Goal: Check status: Check status

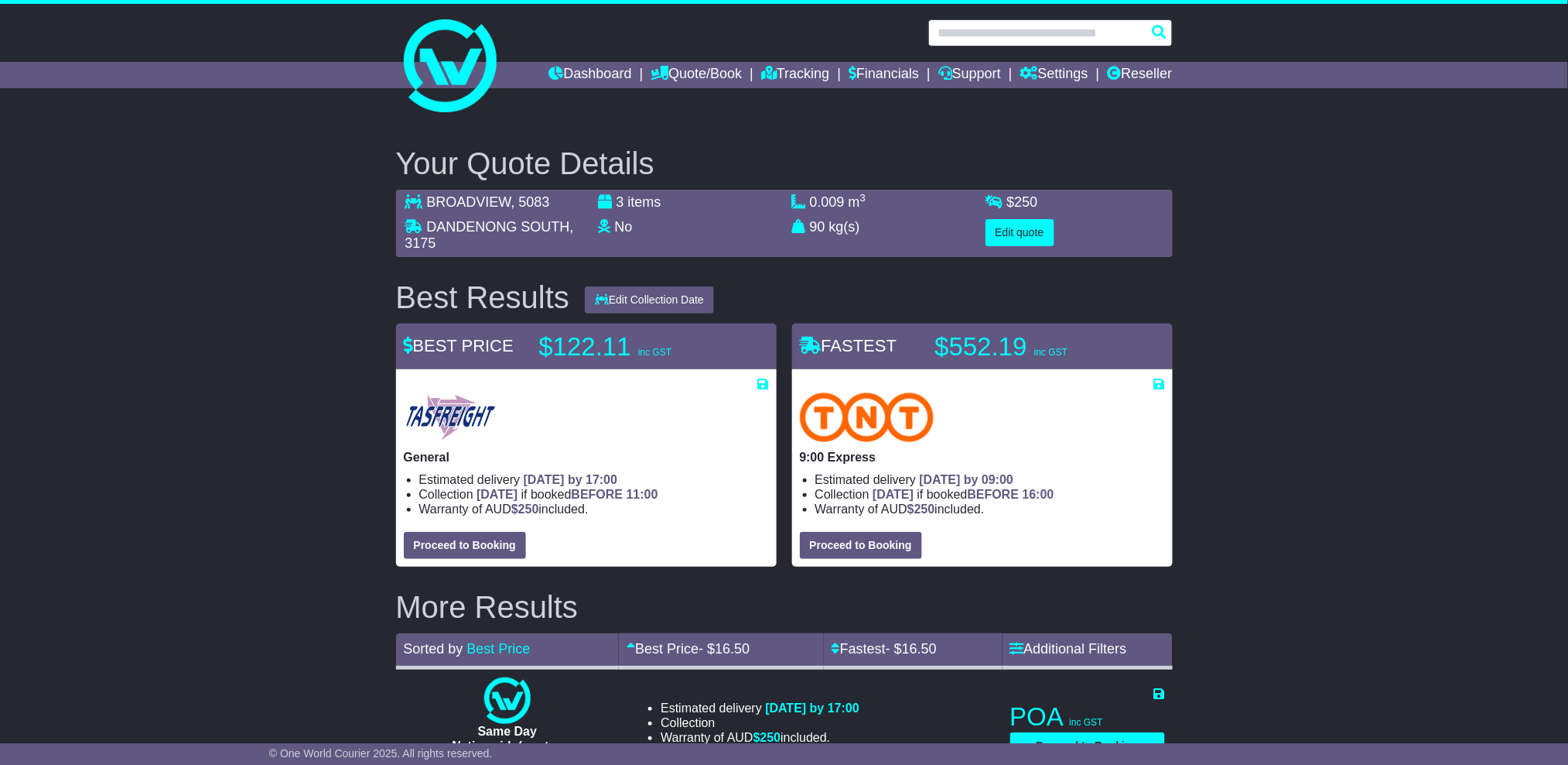
click at [978, 30] on input "text" at bounding box center [1051, 33] width 245 height 27
paste input "**********"
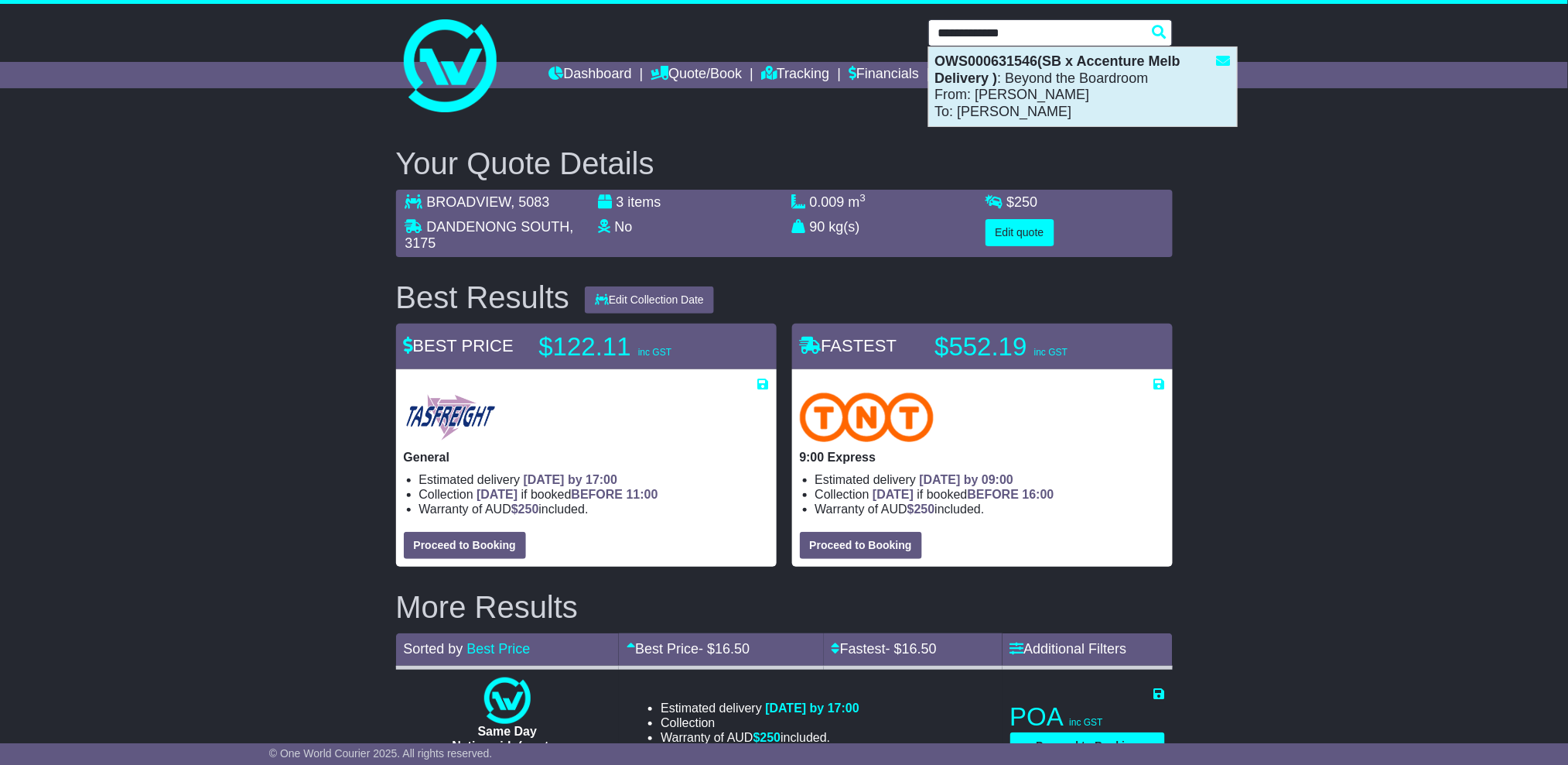
click at [991, 88] on div "OWS000631546(SB x Accenture Melb Delivery ) : Beyond the Boardroom From: [PERSO…" at bounding box center [1083, 87] width 308 height 79
type input "**********"
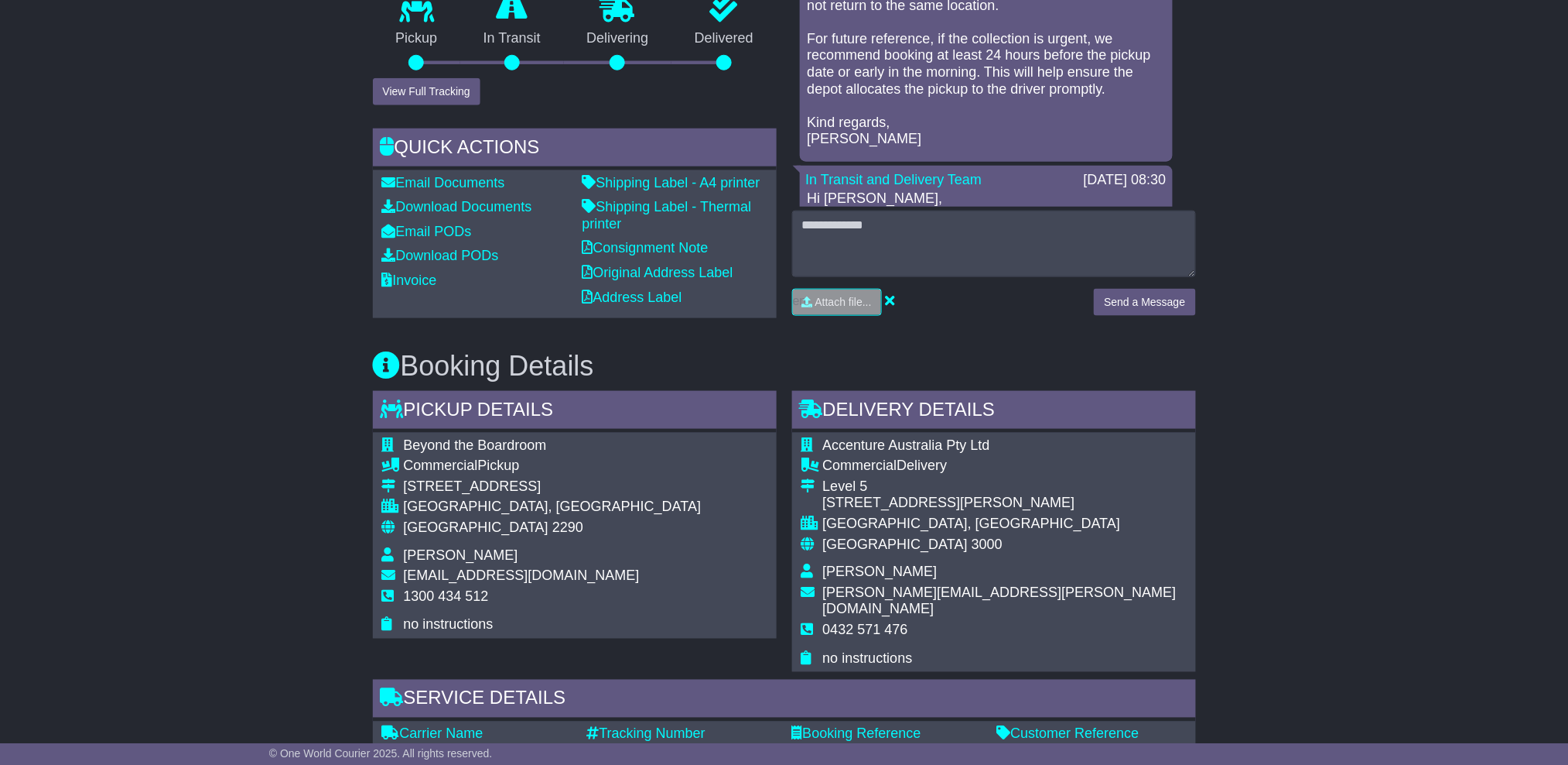
scroll to position [206, 0]
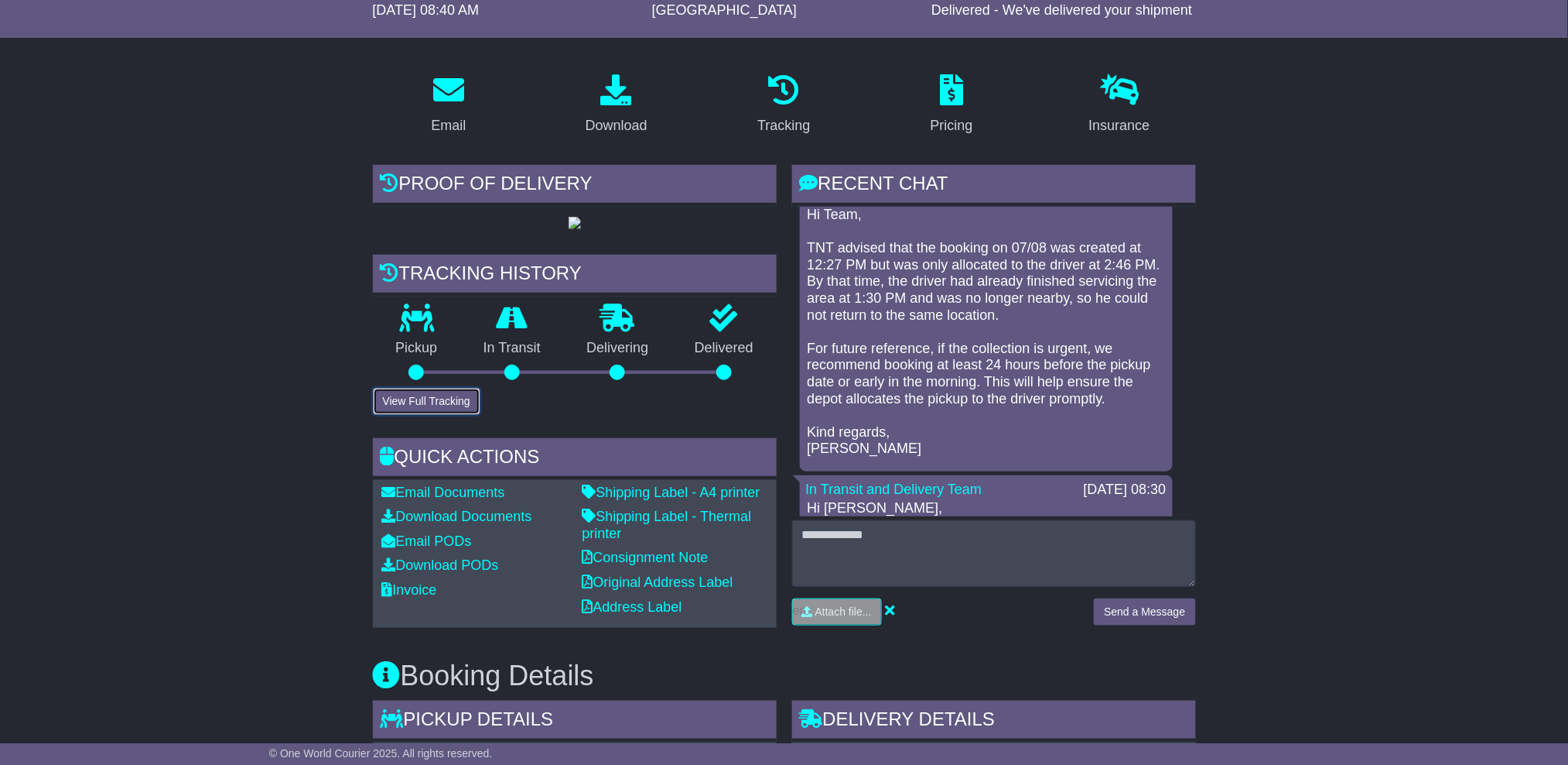
click at [423, 404] on button "View Full Tracking" at bounding box center [427, 401] width 107 height 27
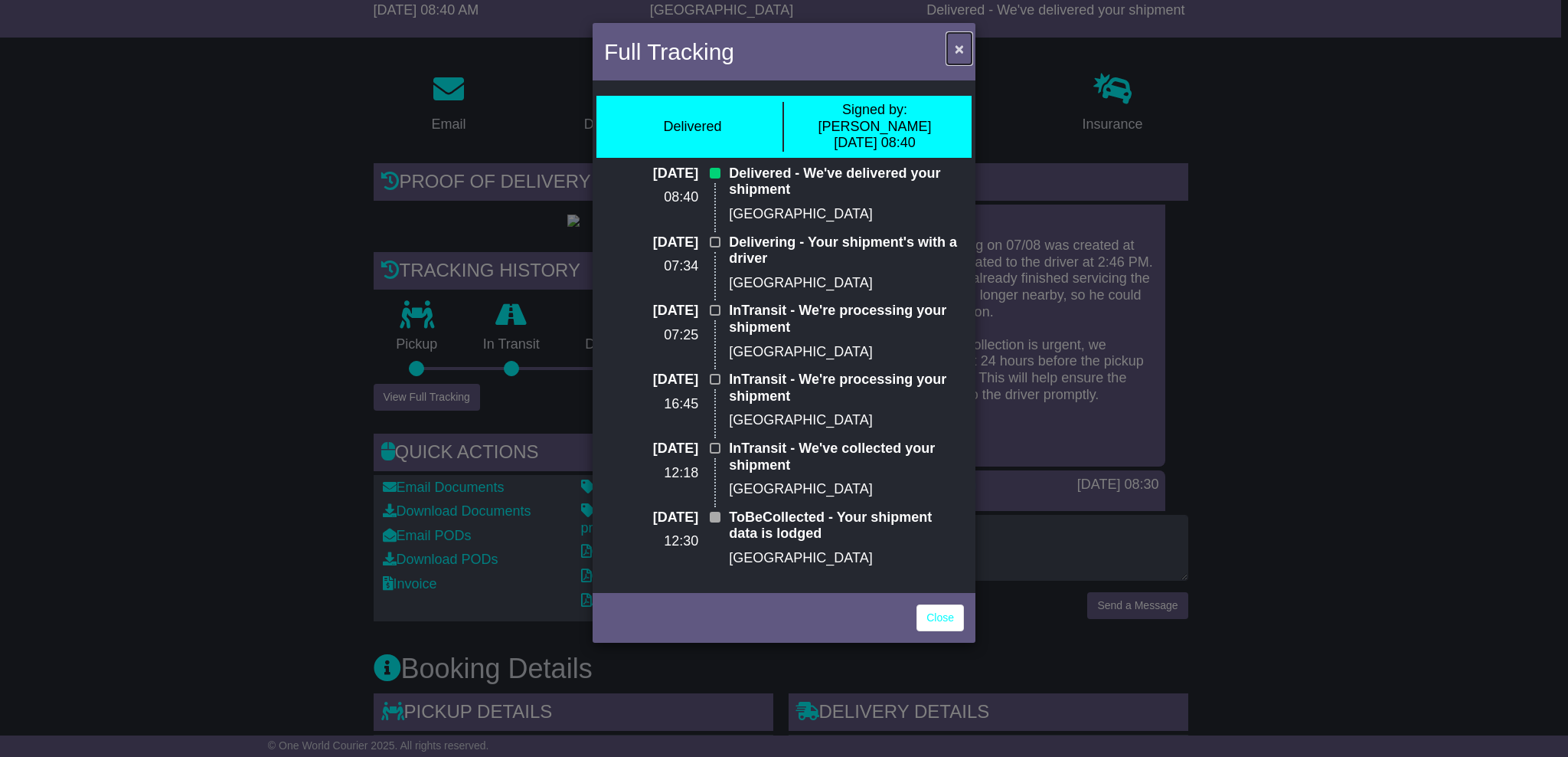
click at [955, 40] on span "×" at bounding box center [960, 48] width 9 height 18
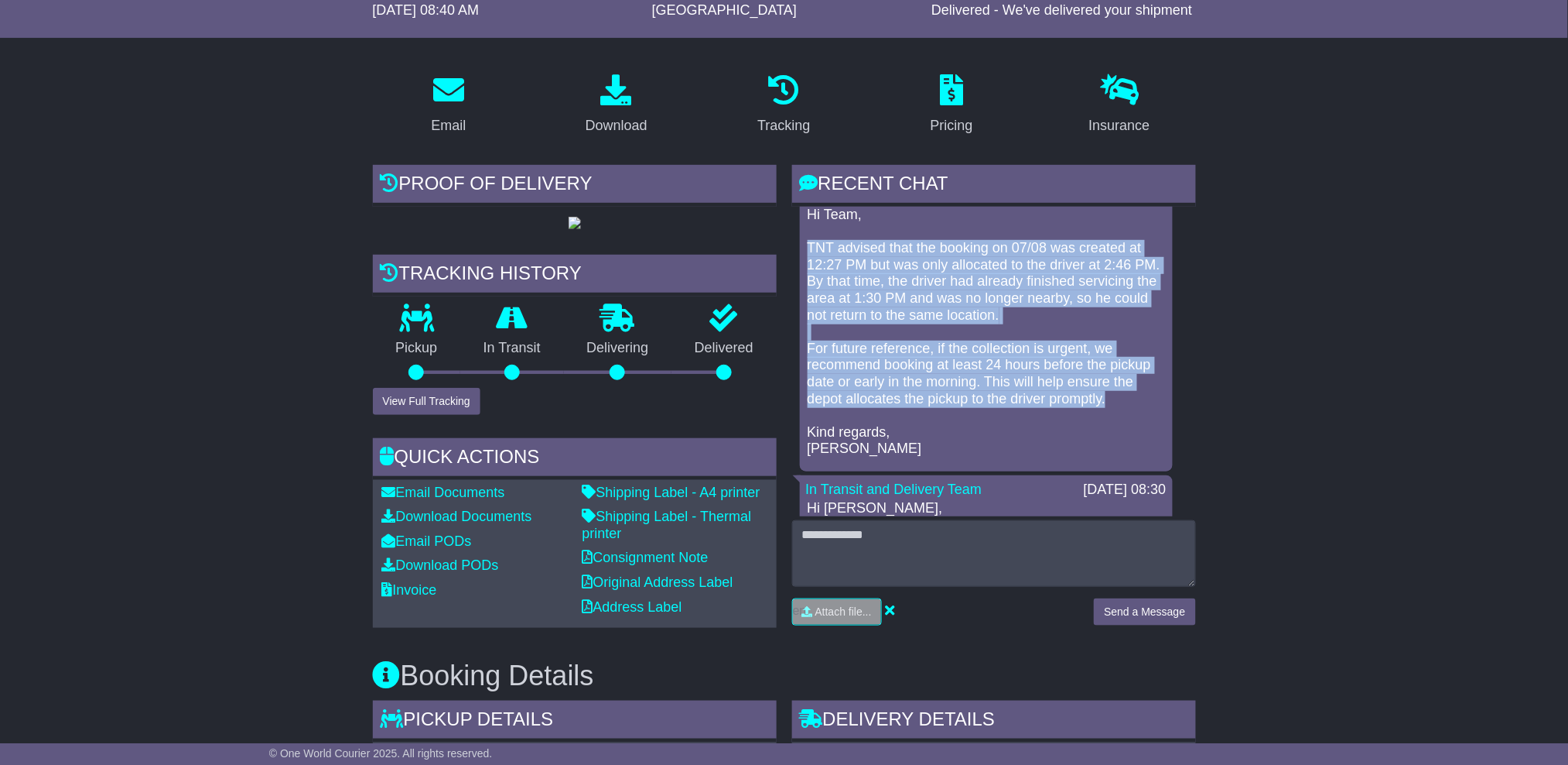
drag, startPoint x: 1121, startPoint y: 400, endPoint x: 805, endPoint y: 250, distance: 349.8
click at [806, 250] on div "Hi Team, TNT advised that the booking on 07/08 was created at 12:27 PM but was …" at bounding box center [986, 332] width 361 height 251
drag, startPoint x: 805, startPoint y: 250, endPoint x: 883, endPoint y: 282, distance: 84.3
copy p "TNT advised that the booking on 07/08 was created at 12:27 PM but was only allo…"
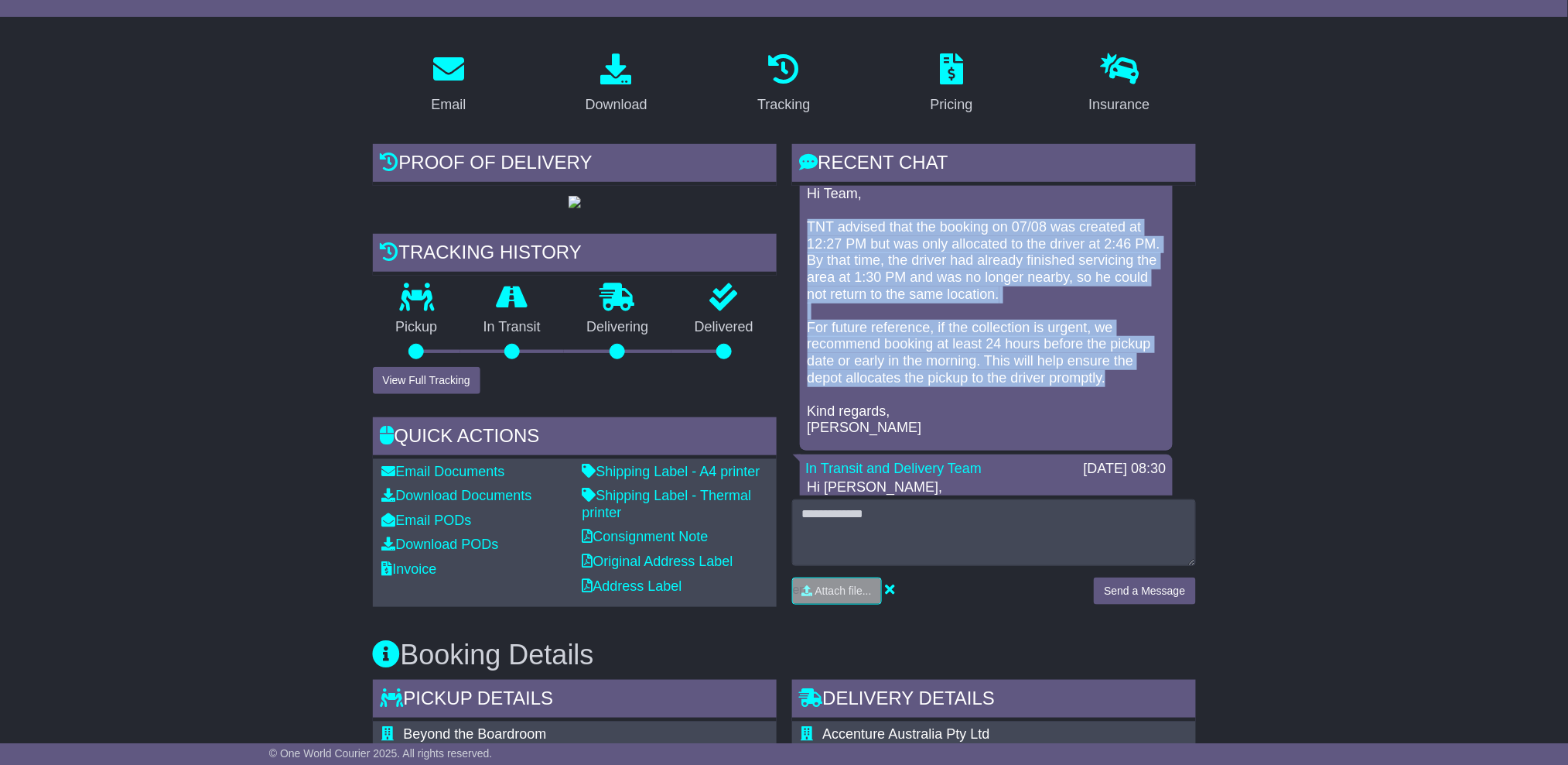
scroll to position [0, 0]
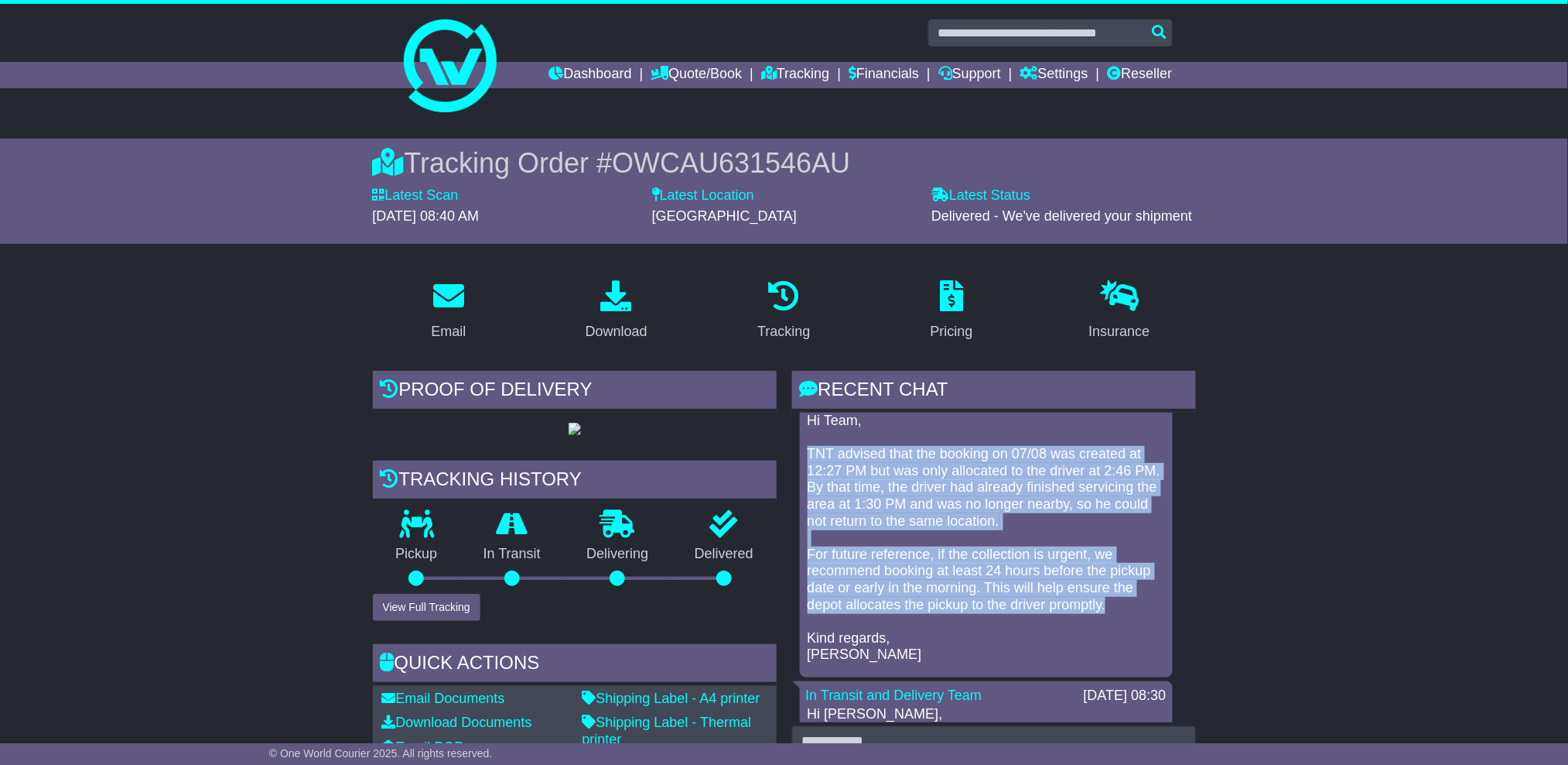
copy p "TNT advised that the booking on 07/08 was created at 12:27 PM but was only allo…"
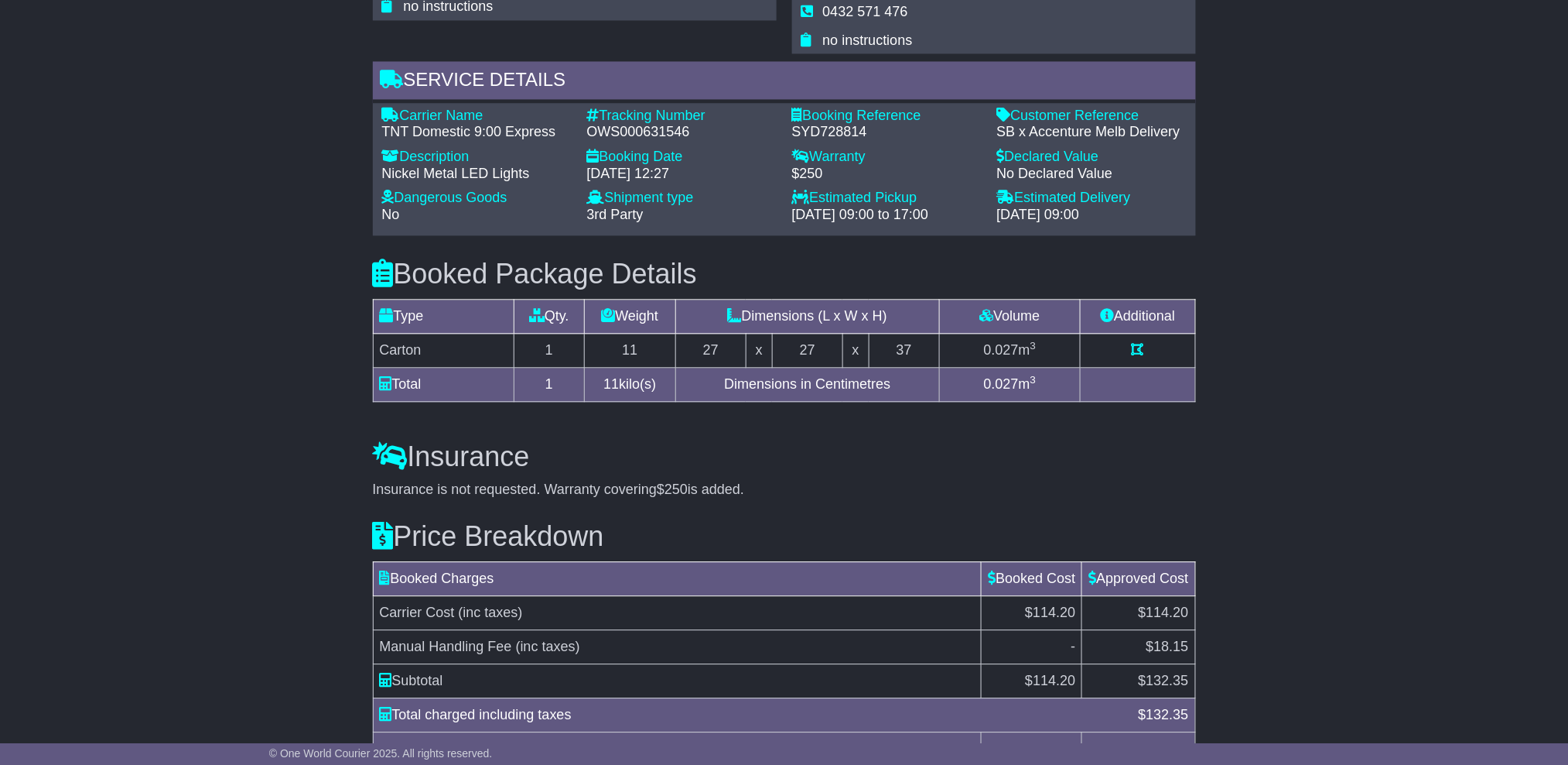
scroll to position [1135, 0]
click at [1100, 307] on icon at bounding box center [1107, 314] width 14 height 14
click at [1132, 341] on icon at bounding box center [1138, 348] width 12 height 14
click at [1135, 341] on icon at bounding box center [1138, 348] width 12 height 14
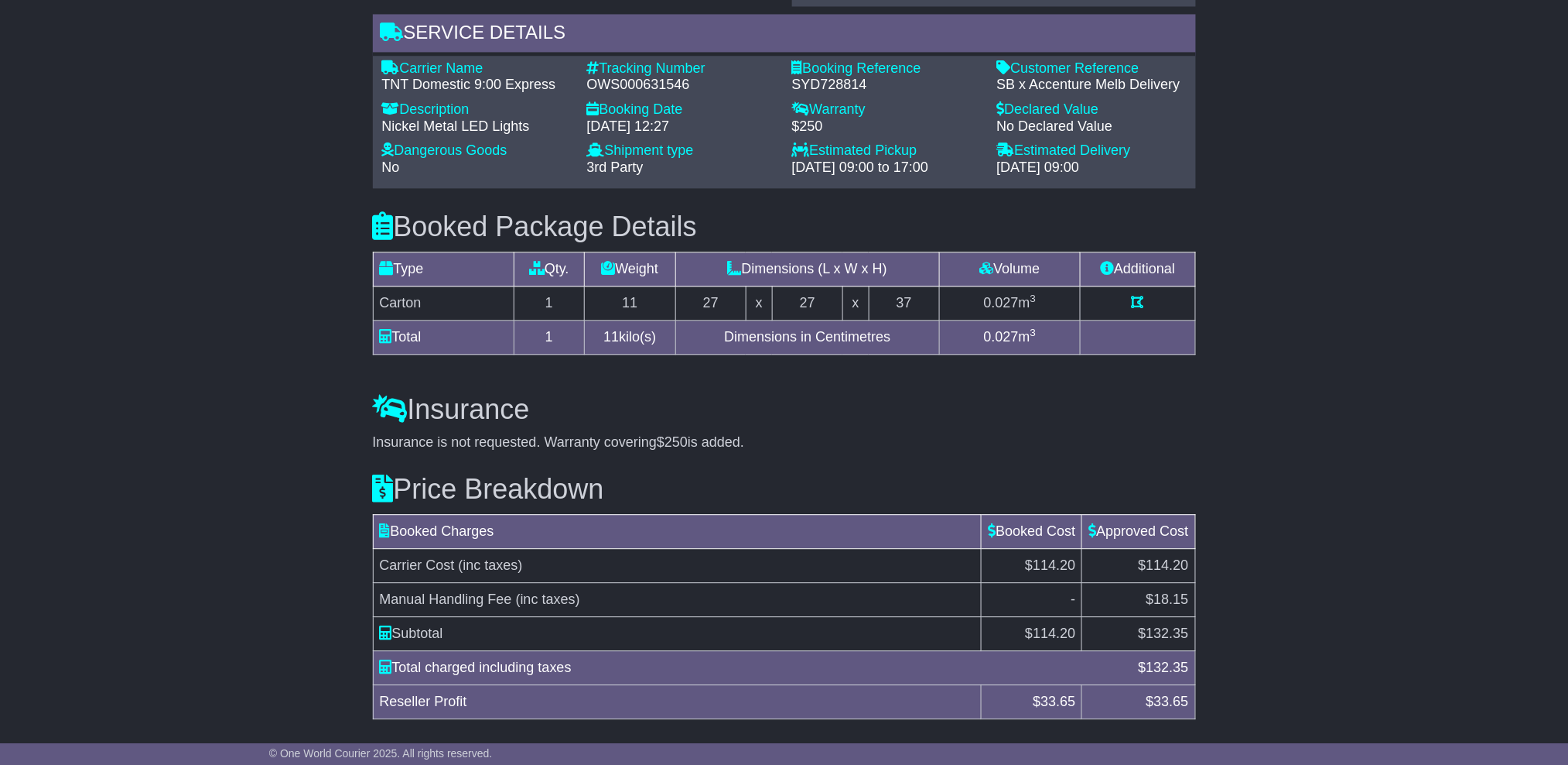
scroll to position [1206, 0]
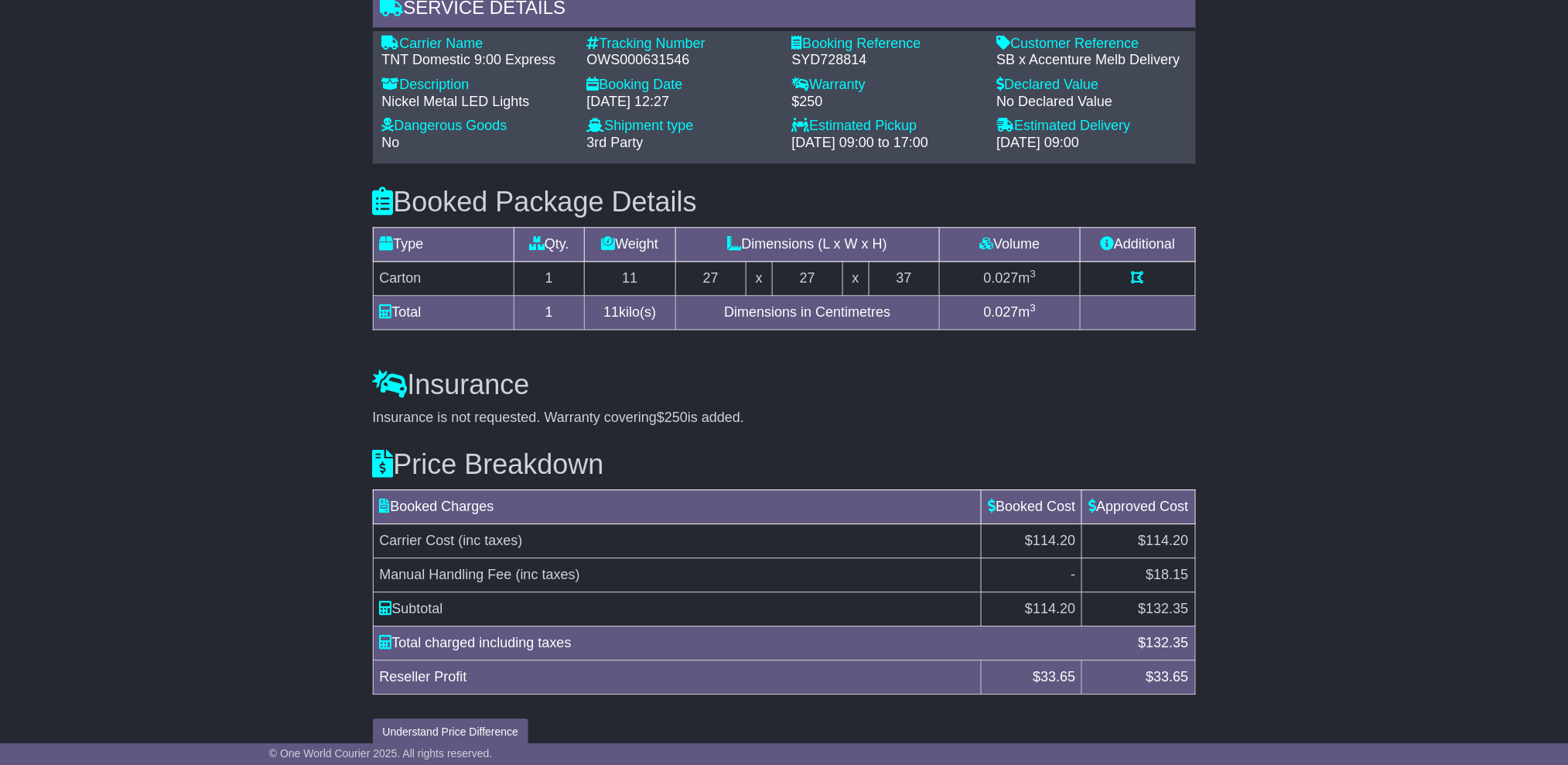
click at [1189, 379] on h3 "Insurance" at bounding box center [784, 385] width 823 height 31
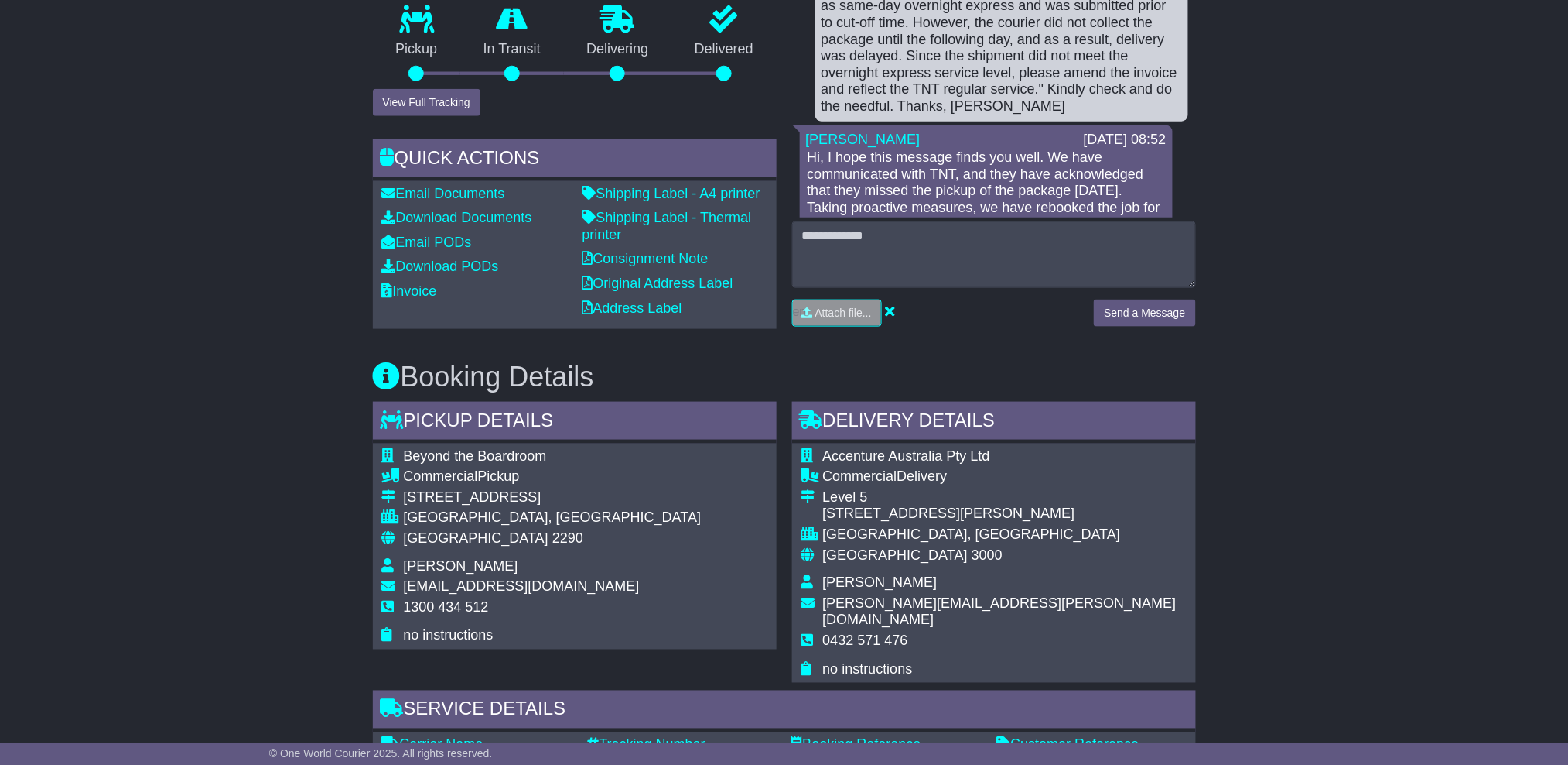
scroll to position [380, 0]
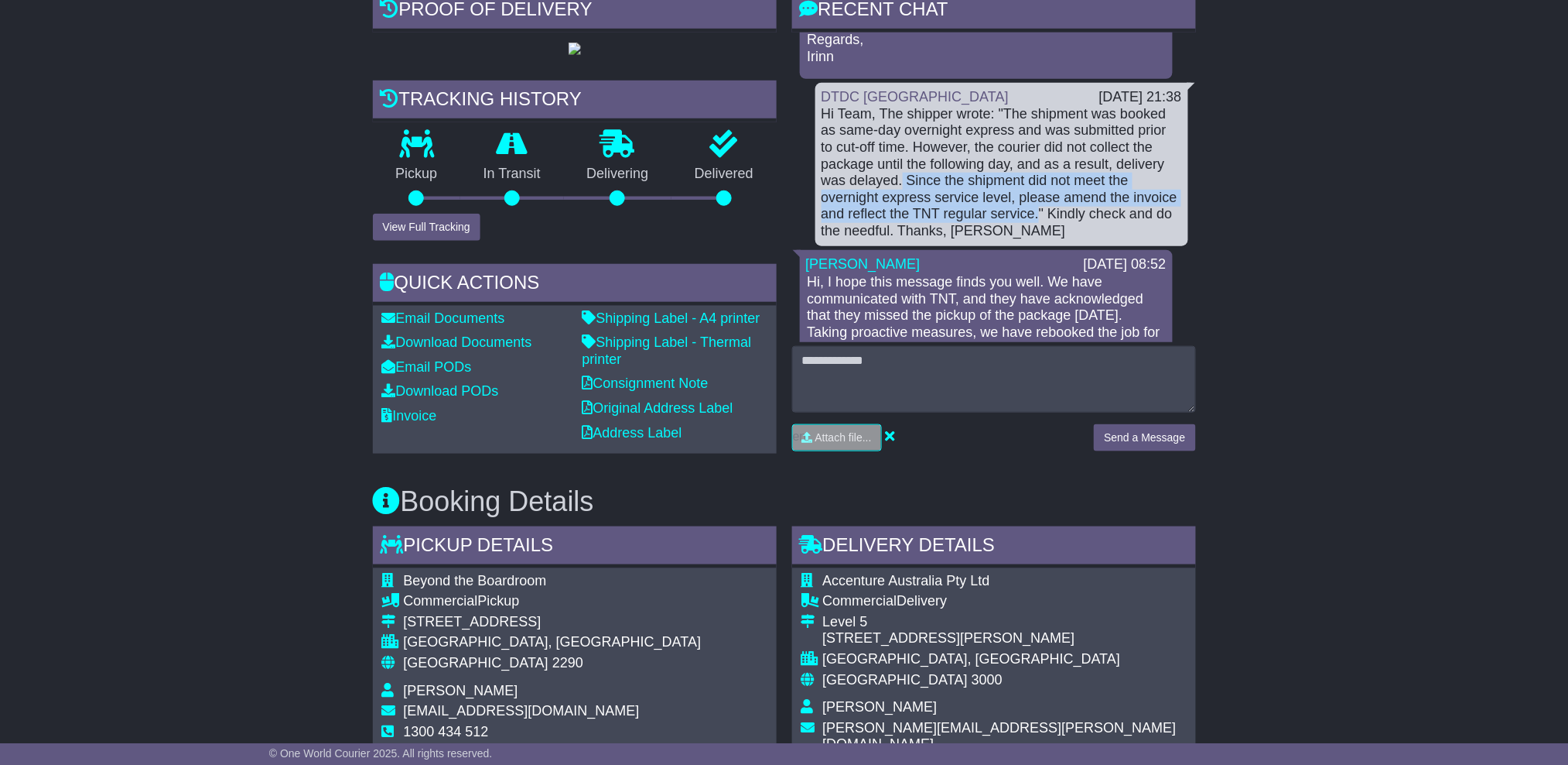
drag, startPoint x: 1037, startPoint y: 213, endPoint x: 902, endPoint y: 176, distance: 140.0
click at [902, 176] on div "Hi Team, The shipper wrote: "The shipment was booked as same-day overnight expr…" at bounding box center [1002, 173] width 361 height 134
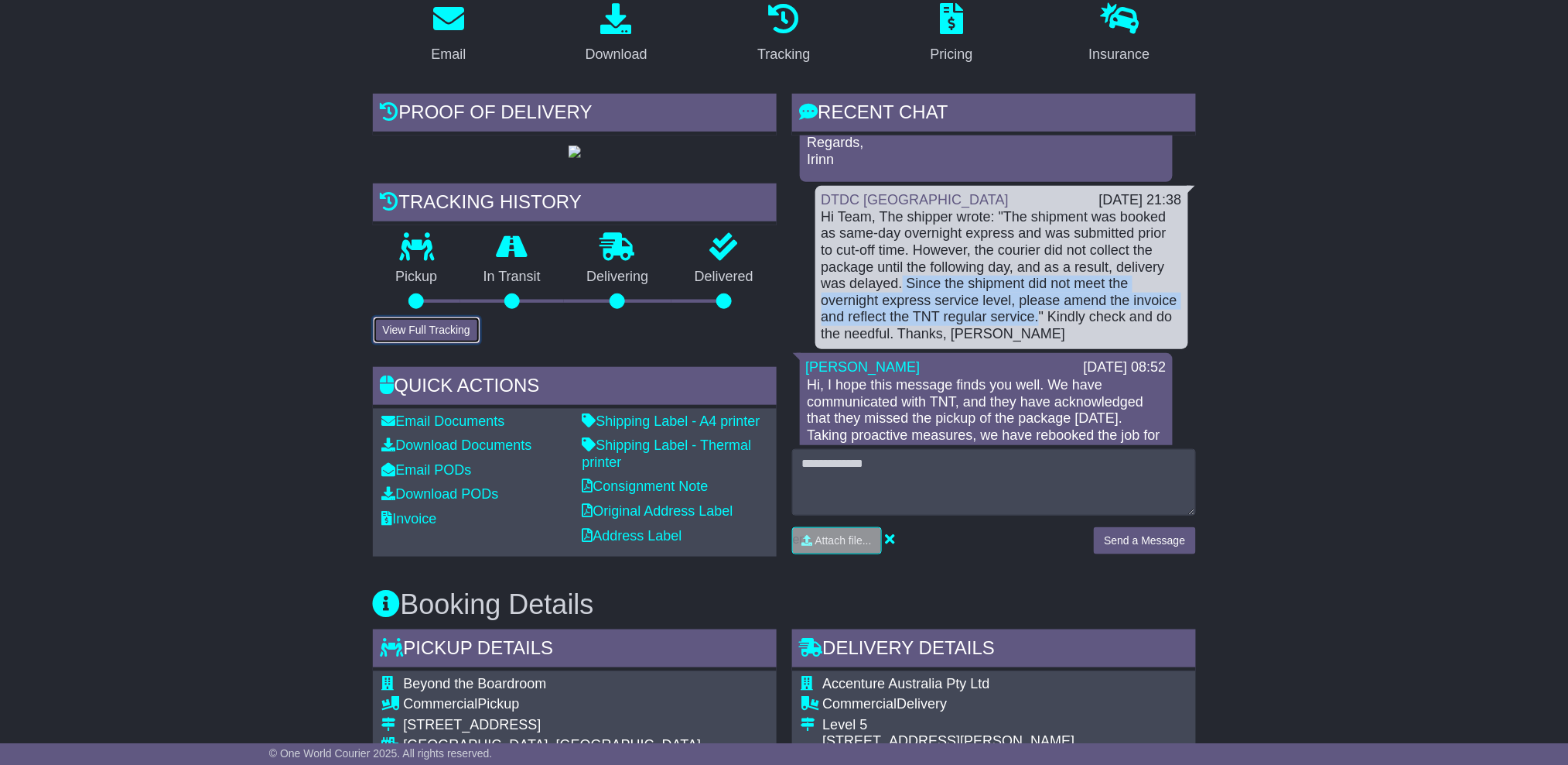
click at [428, 326] on button "View Full Tracking" at bounding box center [427, 330] width 107 height 27
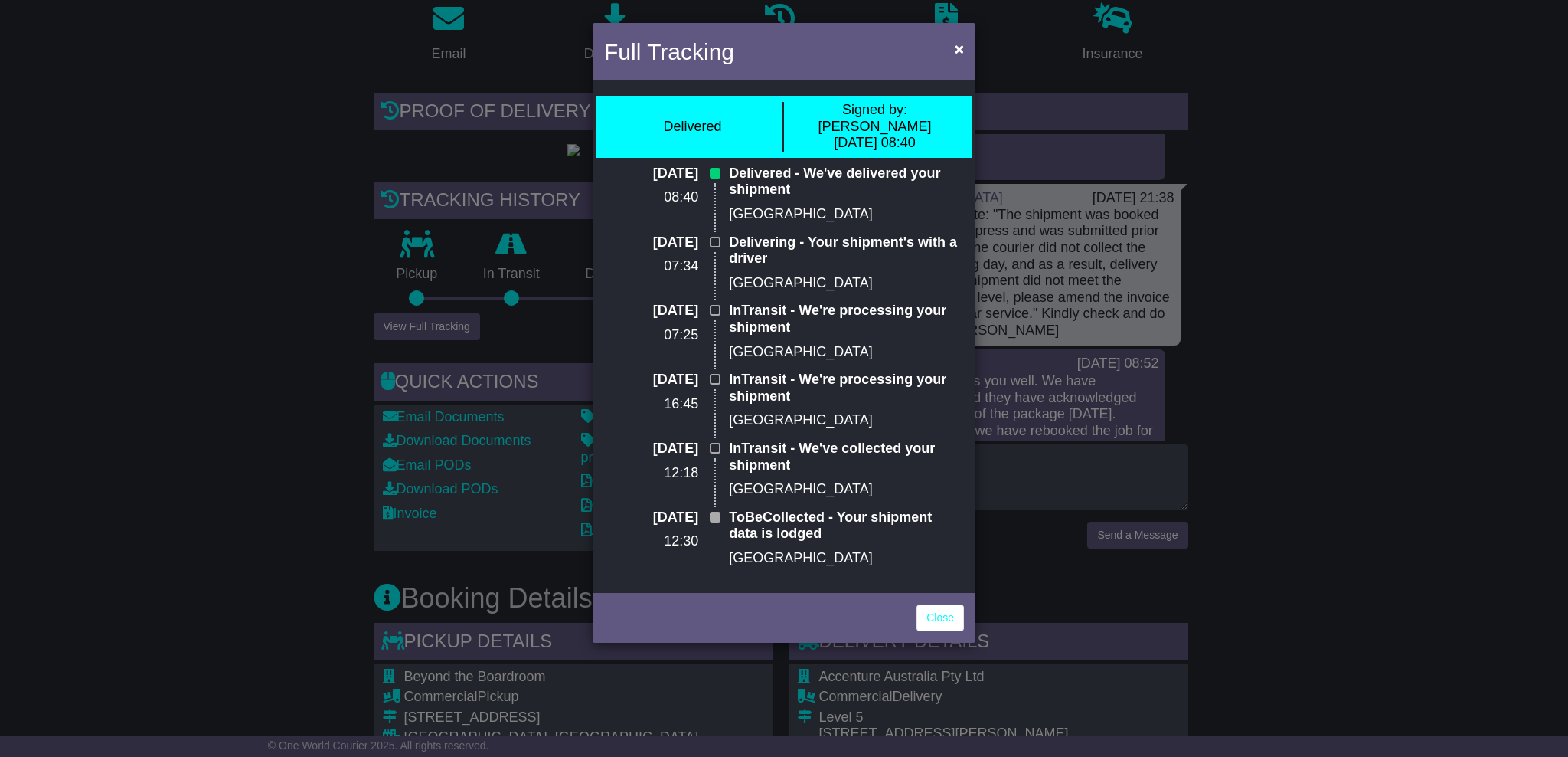
click at [339, 325] on div "Full Tracking × Delivered Signed by: Serge 11 Aug 2025 08:40 11 Aug 2025 08:40 …" at bounding box center [784, 378] width 1568 height 757
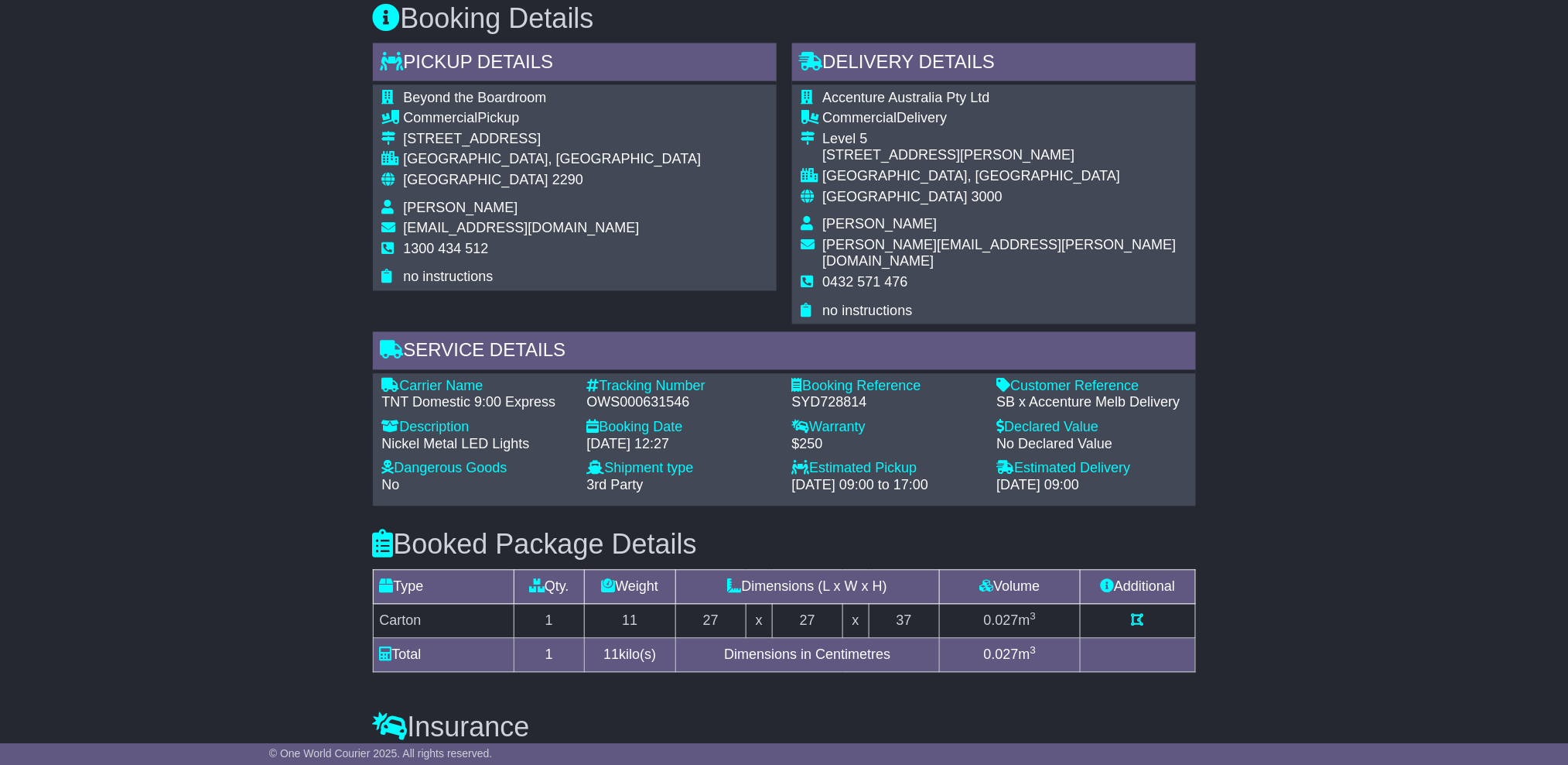
scroll to position [896, 0]
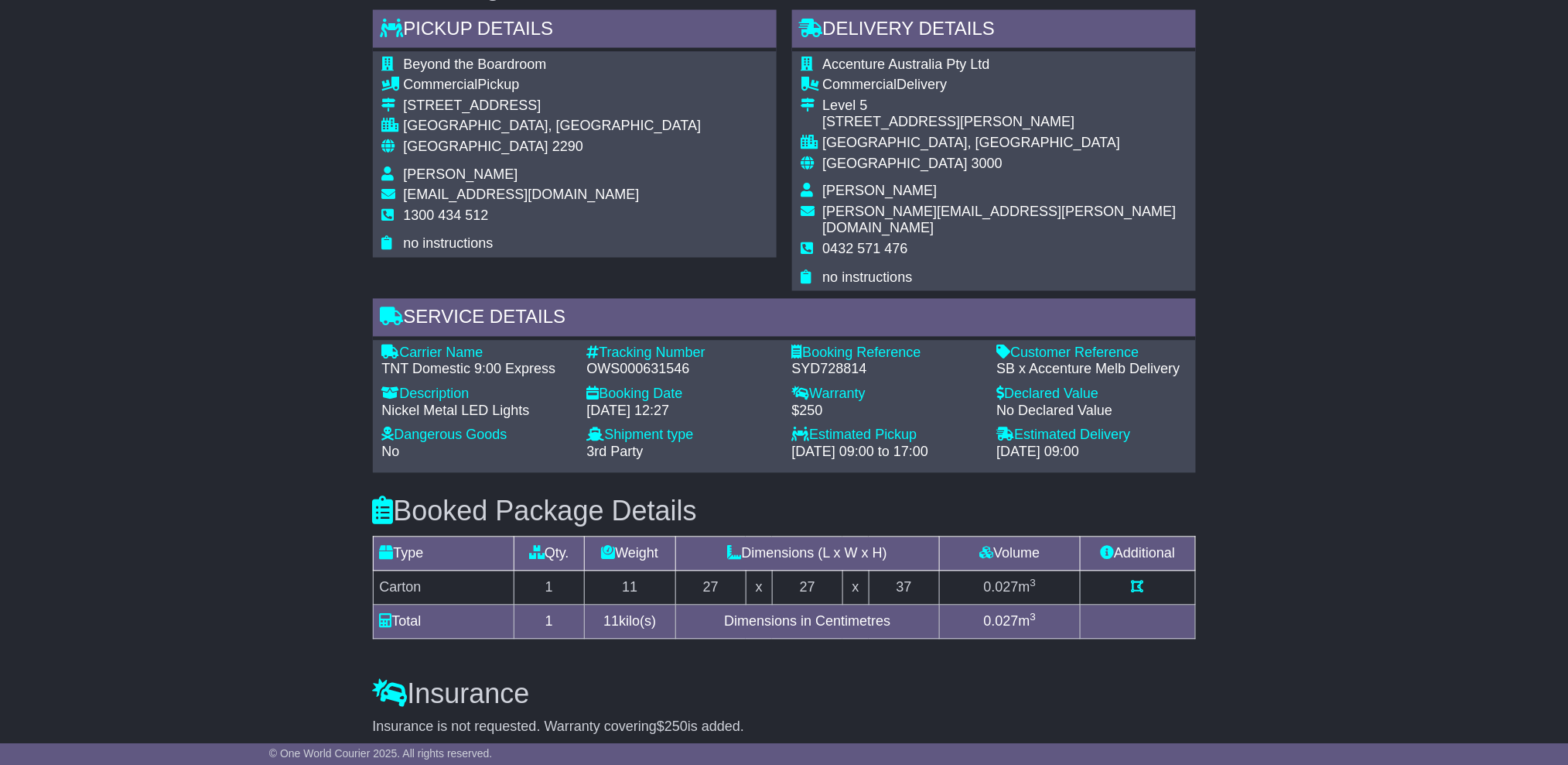
click at [473, 362] on div "TNT Domestic 9:00 Express" at bounding box center [477, 370] width 190 height 17
copy div "TNT Domestic 9:00 Express"
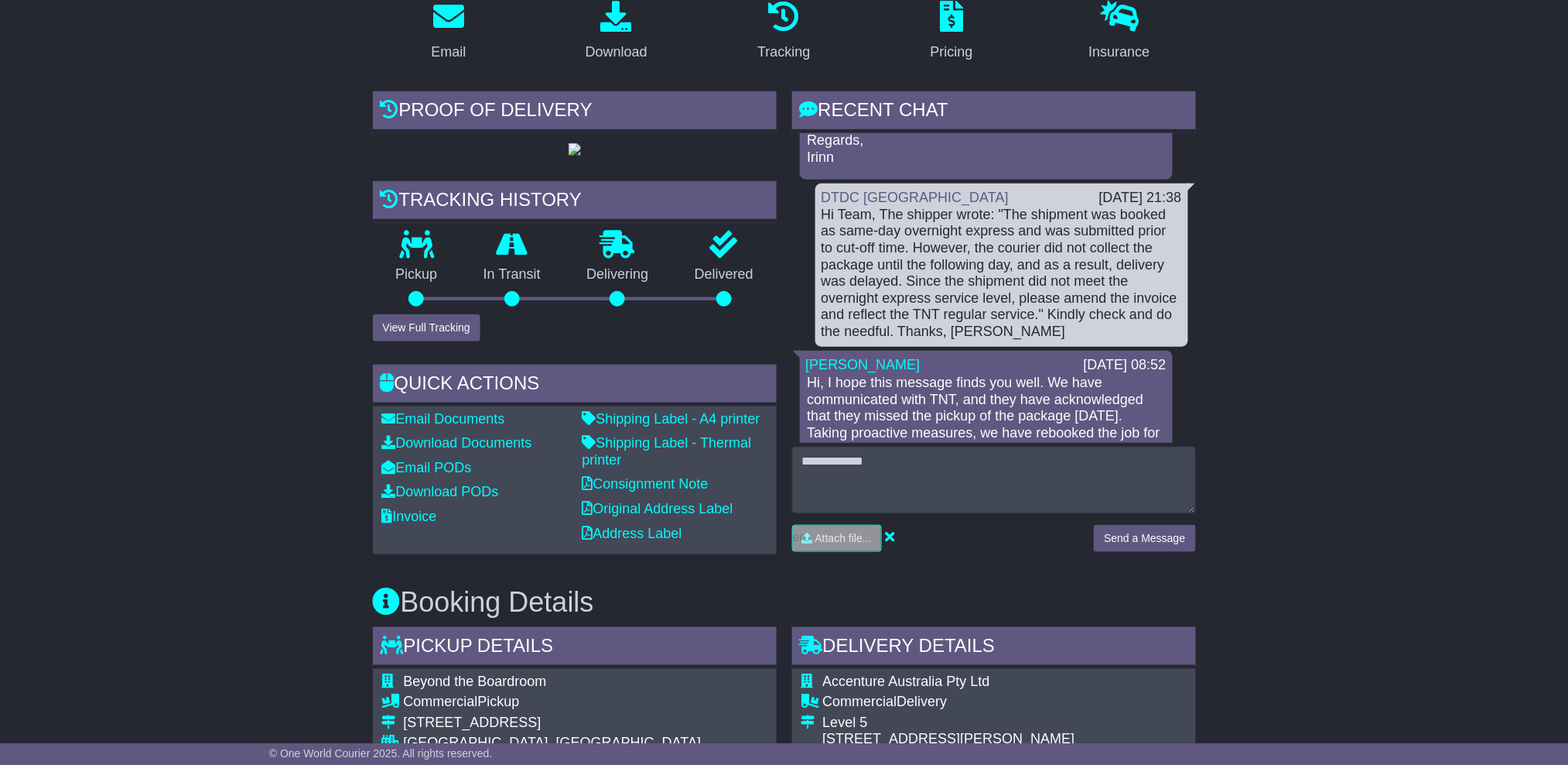
scroll to position [277, 0]
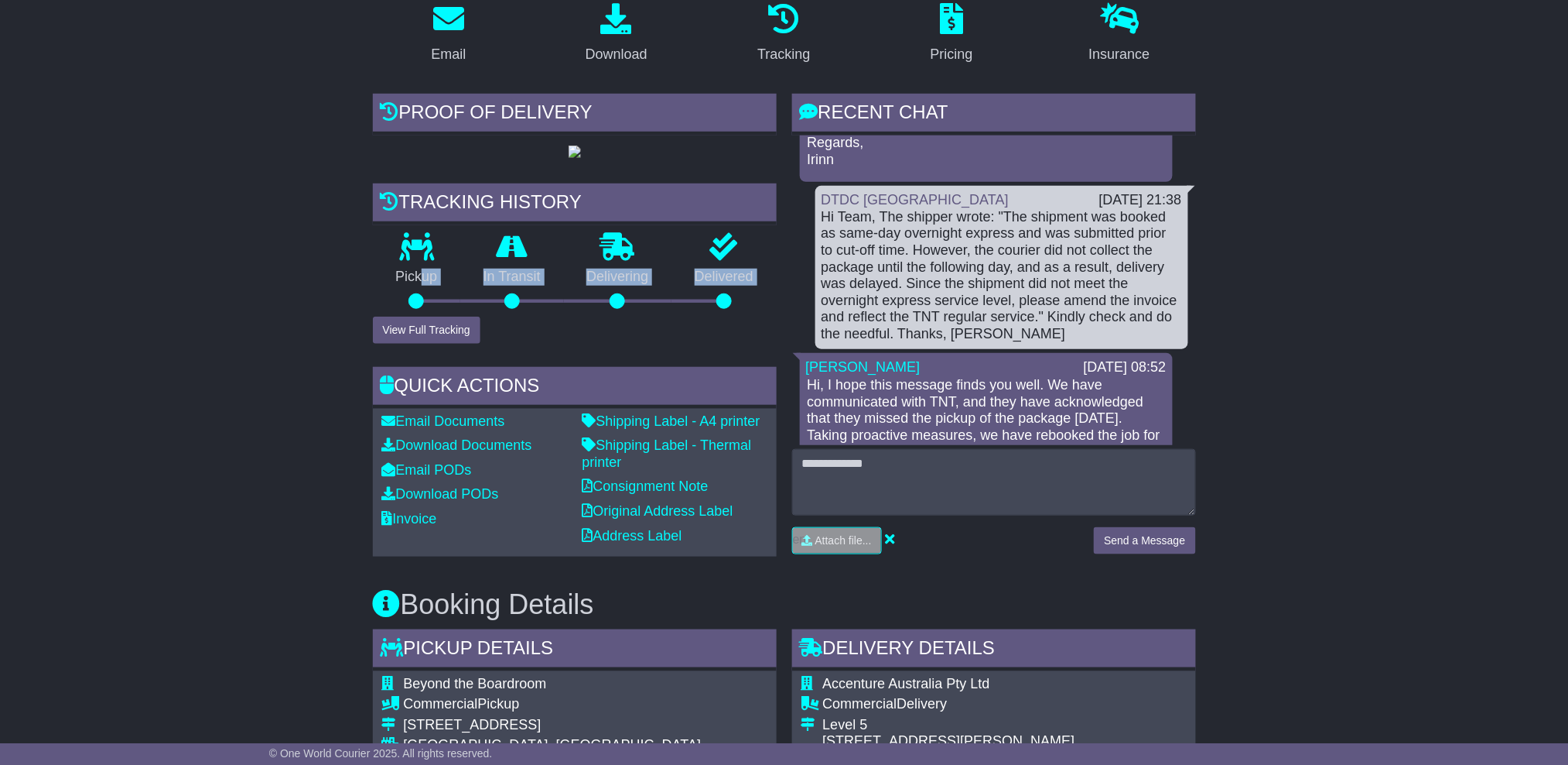
click at [424, 317] on div "Tracking history Pickup In Transit Problem Unknown Delivering Delivered View Fu…" at bounding box center [575, 264] width 404 height 160
drag, startPoint x: 424, startPoint y: 317, endPoint x: 432, endPoint y: 326, distance: 12.0
click at [432, 326] on button "View Full Tracking" at bounding box center [427, 330] width 107 height 27
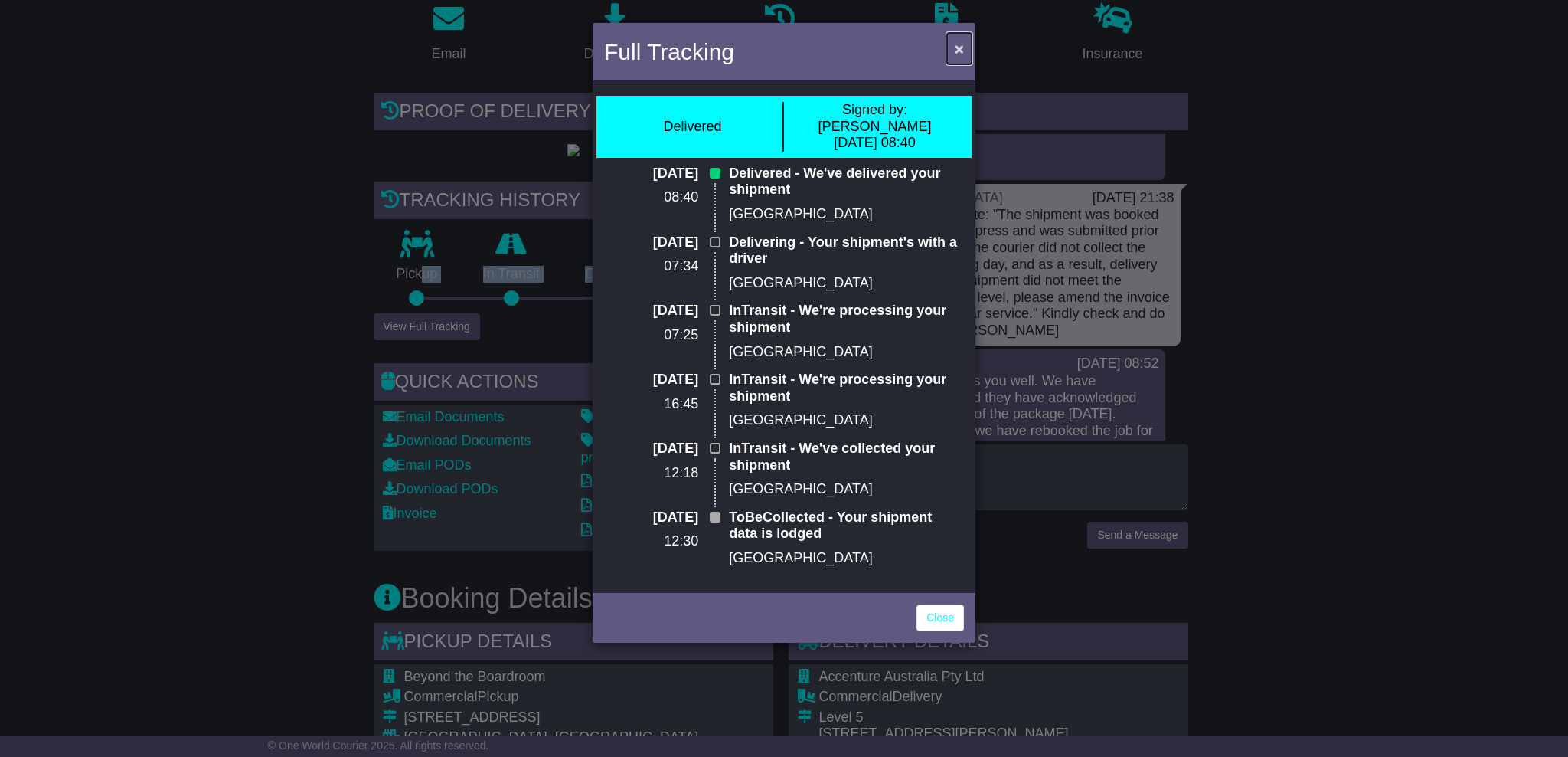
click at [958, 42] on span "×" at bounding box center [960, 48] width 9 height 18
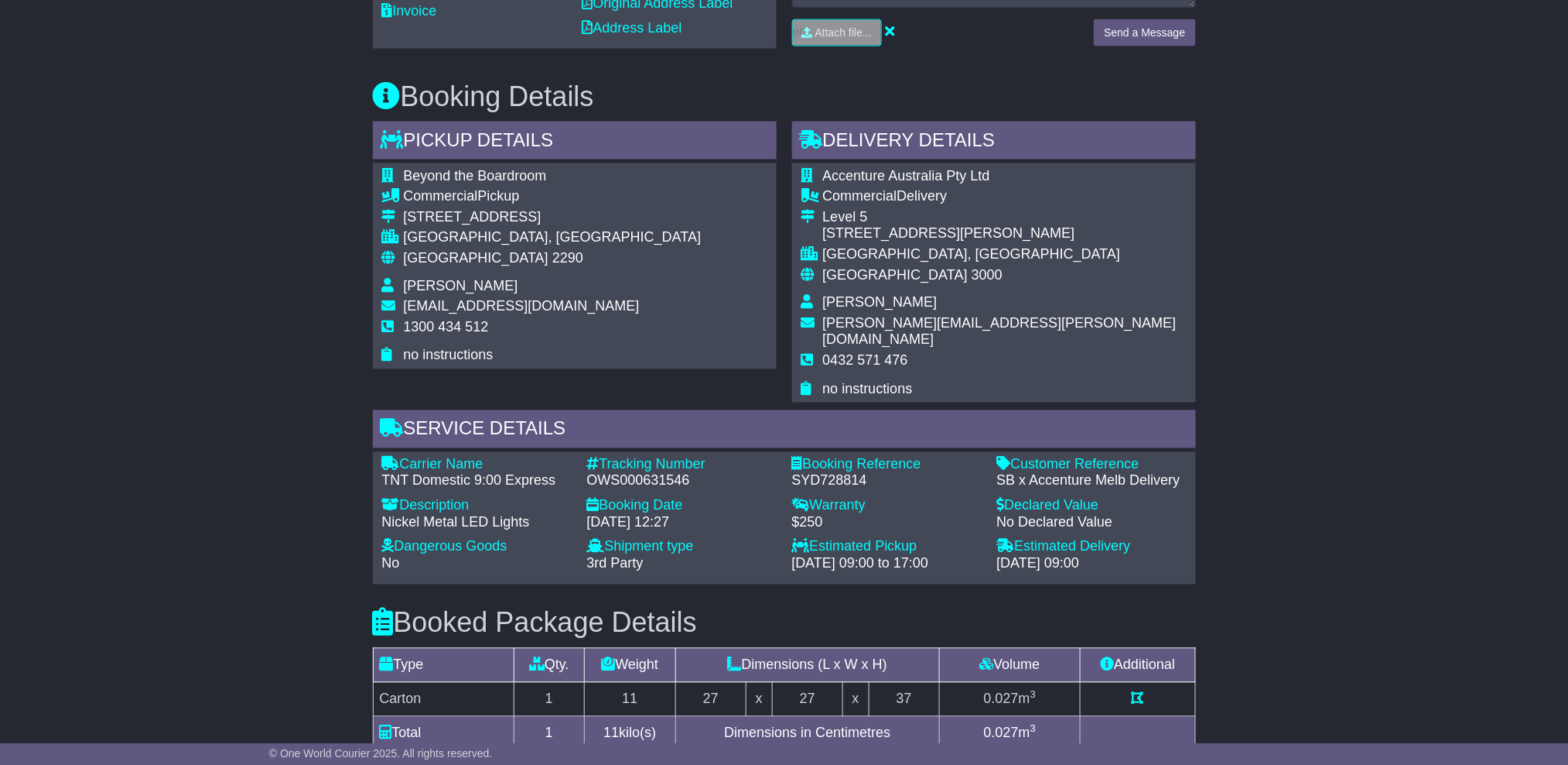
scroll to position [794, 0]
